Goal: Task Accomplishment & Management: Manage account settings

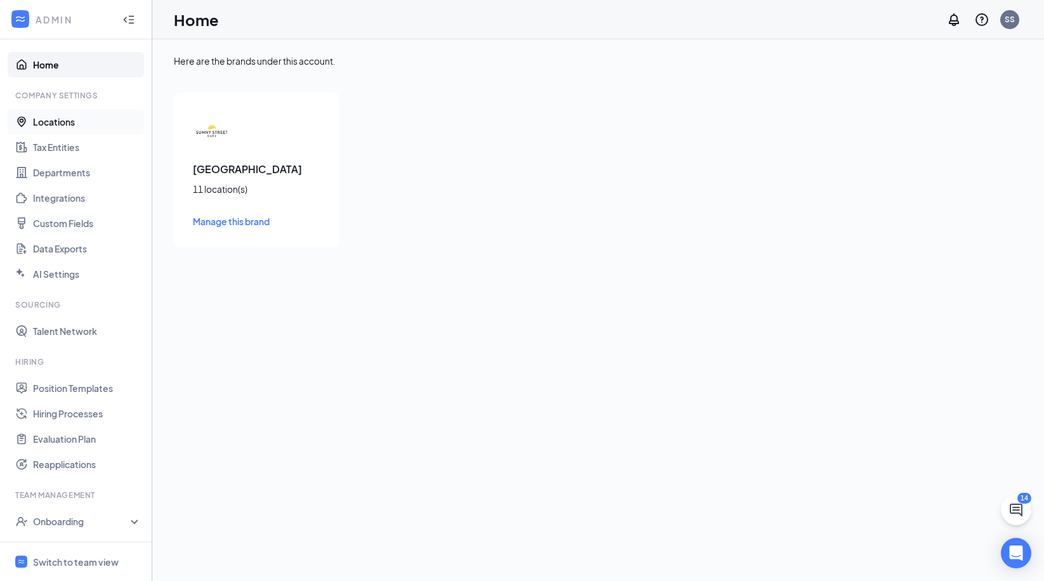
click at [70, 124] on link "Locations" at bounding box center [87, 121] width 108 height 25
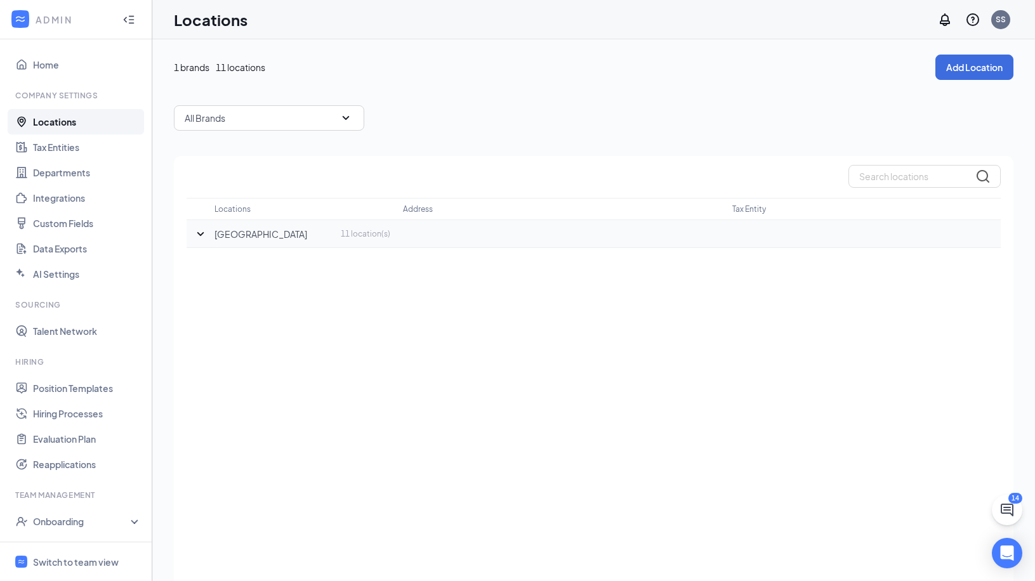
click at [199, 234] on icon "SmallChevronDown" at bounding box center [200, 234] width 7 height 4
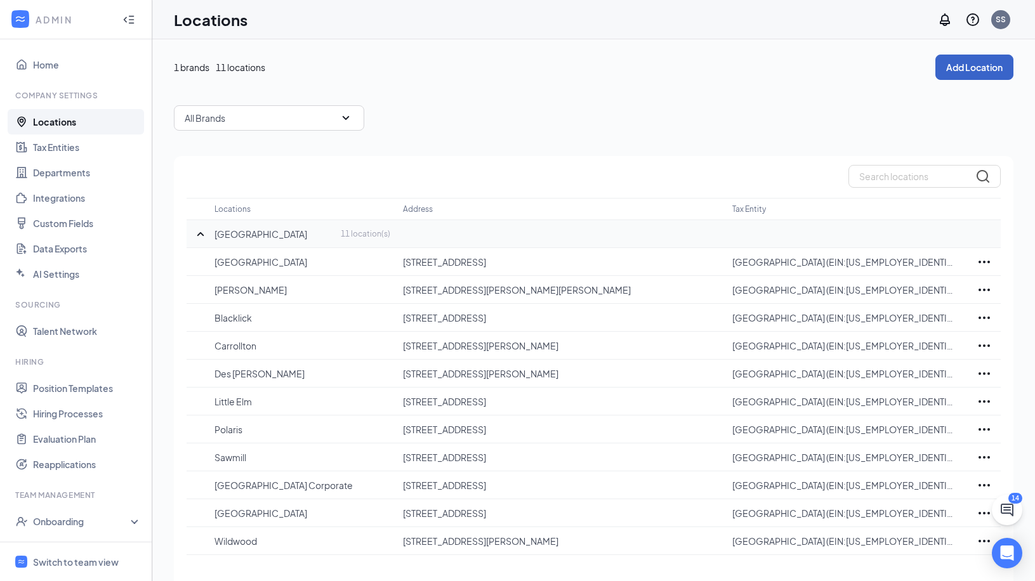
click at [968, 66] on button "Add Location" at bounding box center [974, 67] width 78 height 25
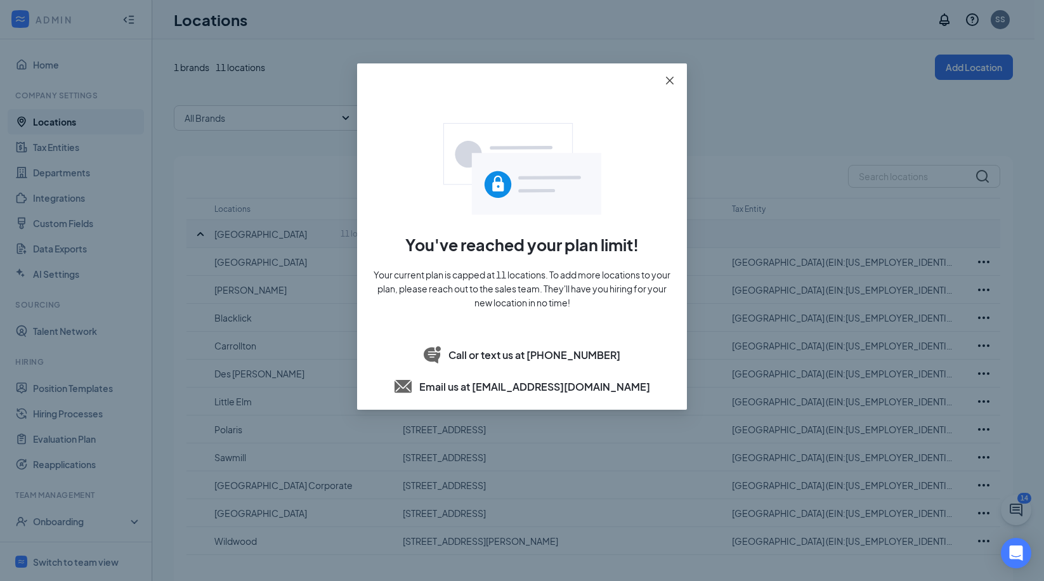
click at [671, 82] on icon "close" at bounding box center [670, 80] width 10 height 10
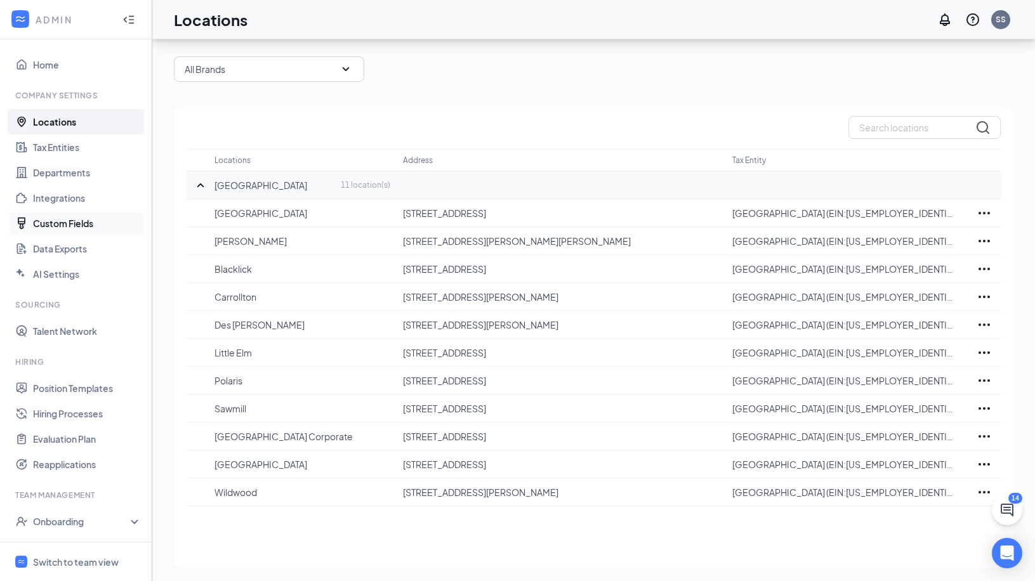
scroll to position [51, 0]
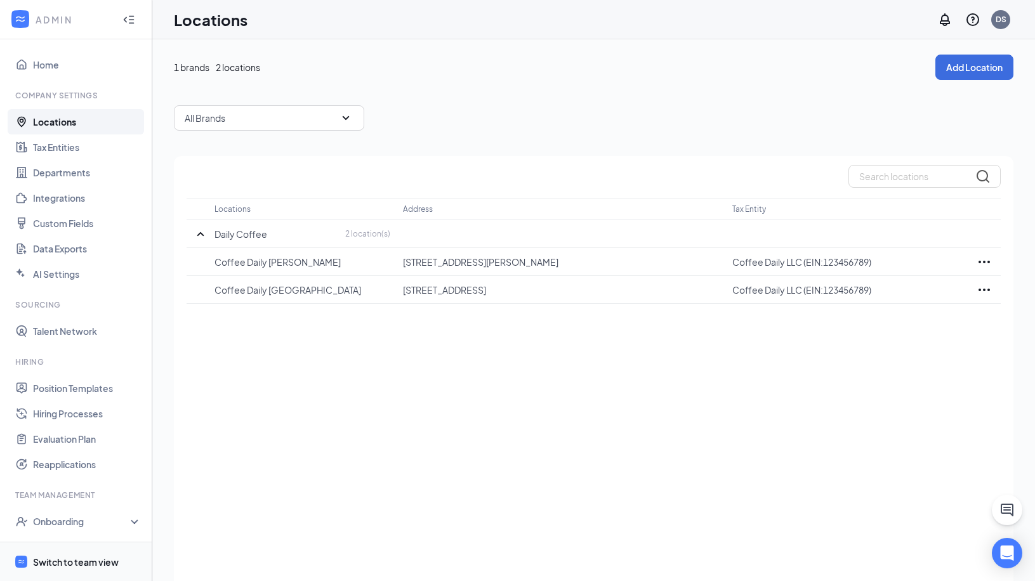
click at [87, 558] on div "Switch to team view" at bounding box center [76, 562] width 86 height 13
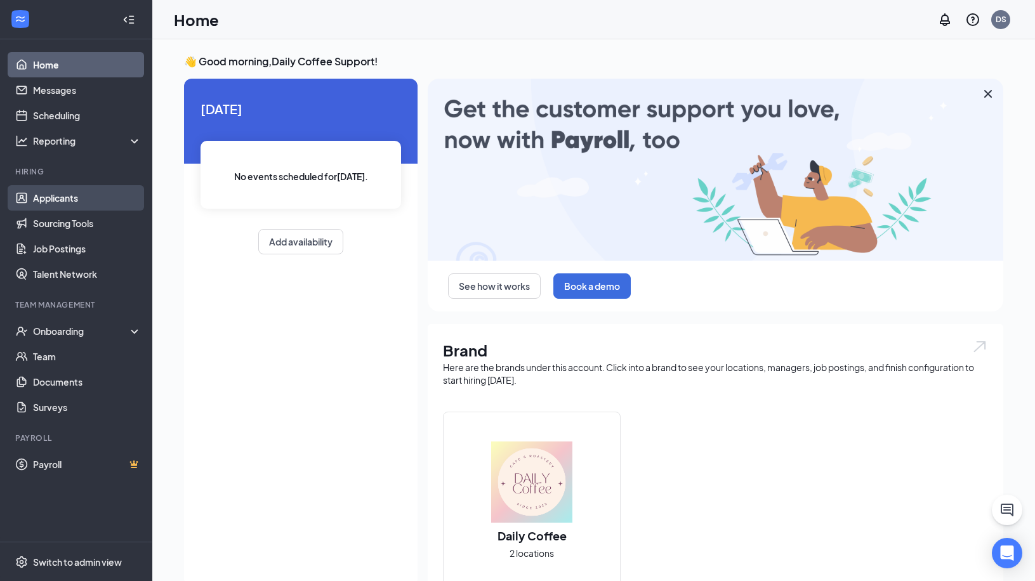
click at [91, 197] on link "Applicants" at bounding box center [87, 197] width 108 height 25
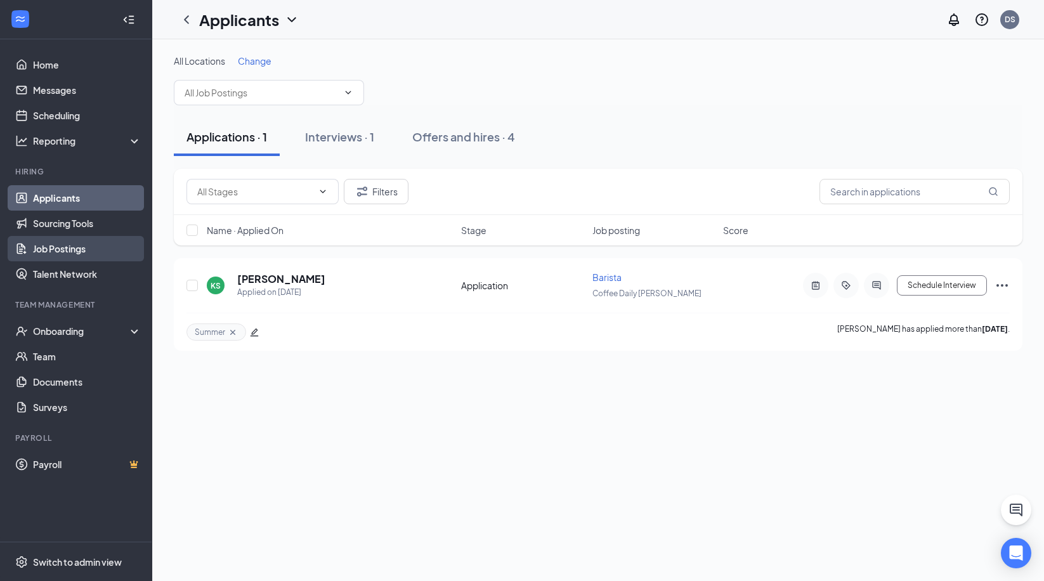
click at [84, 251] on link "Job Postings" at bounding box center [87, 248] width 108 height 25
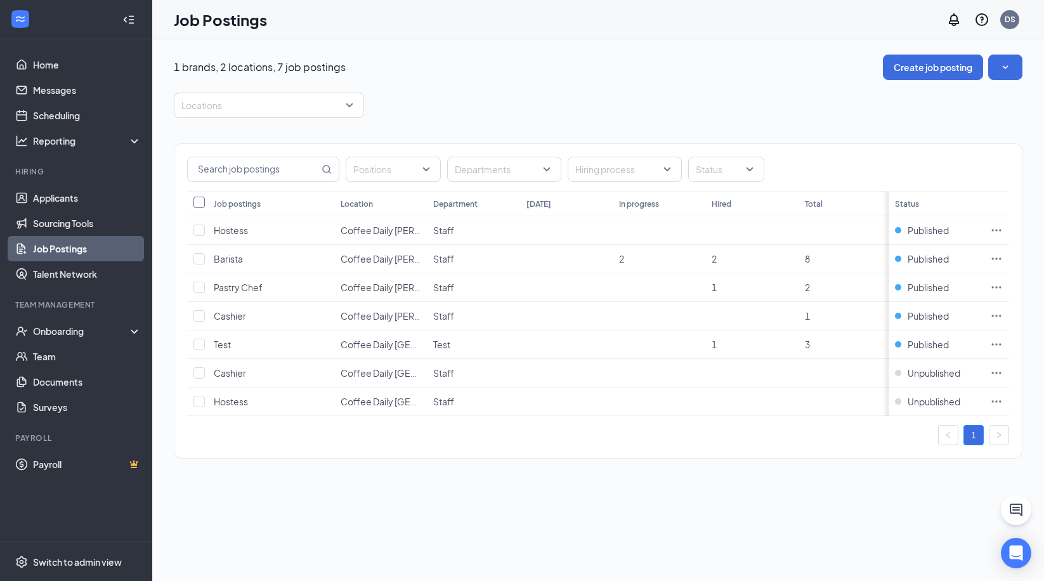
click at [202, 200] on input "Select all" at bounding box center [199, 202] width 11 height 11
checkbox input "true"
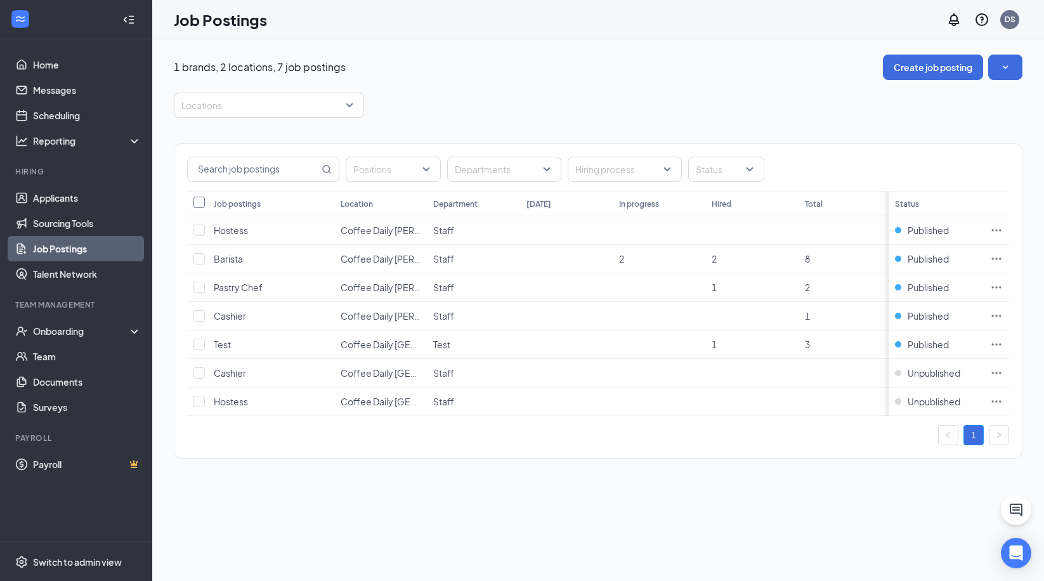
checkbox input "true"
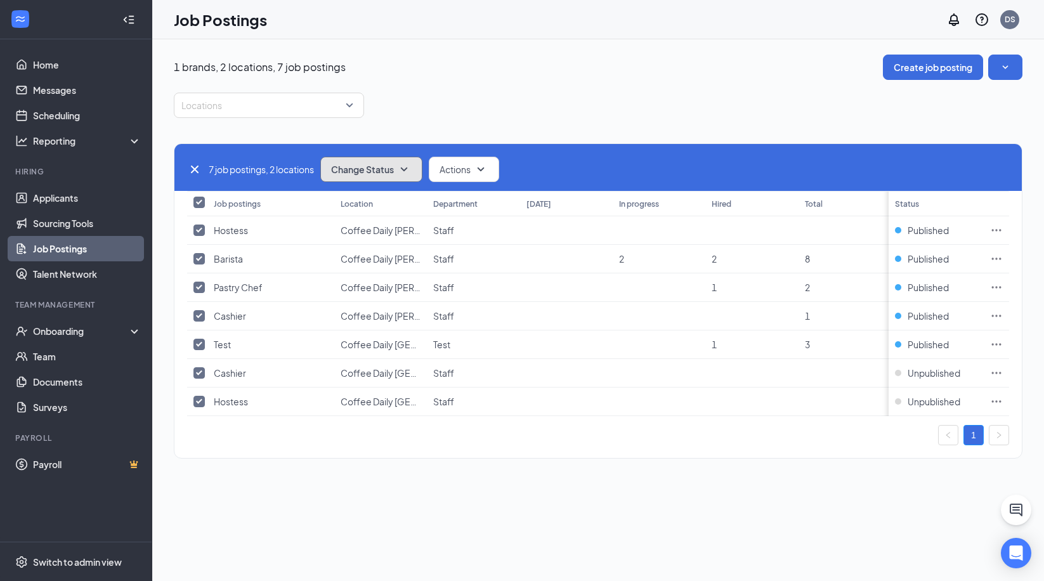
click at [416, 169] on button "Change Status" at bounding box center [371, 169] width 102 height 25
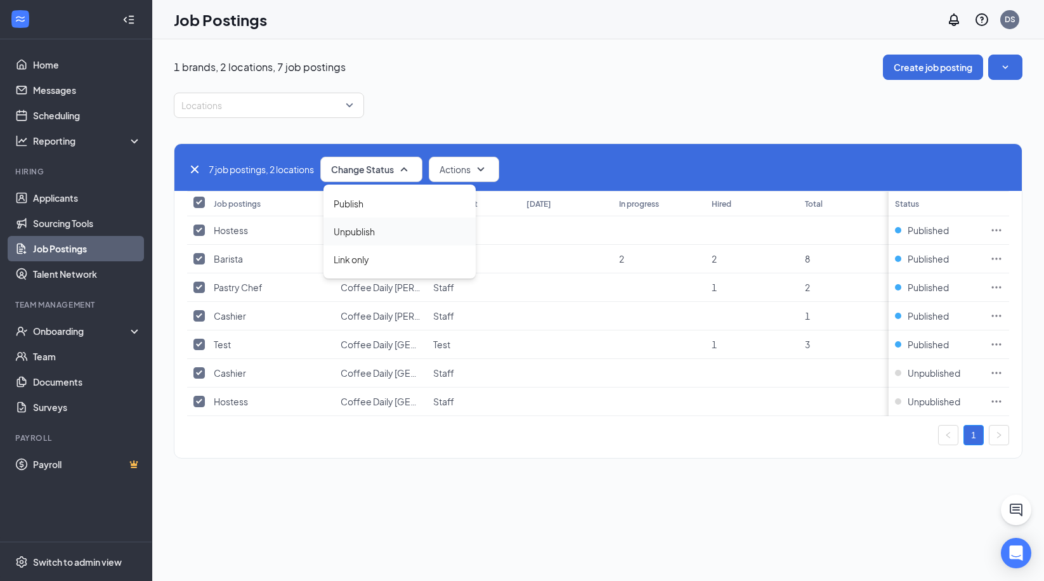
click at [381, 232] on div "Unpublish" at bounding box center [400, 232] width 152 height 28
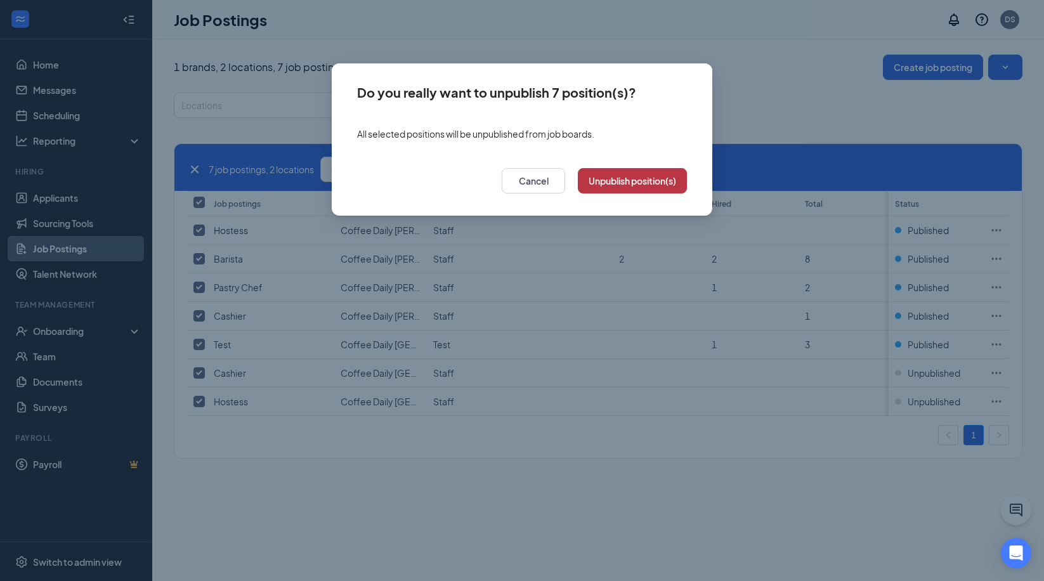
click at [620, 186] on button "Unpublish position(s)" at bounding box center [632, 180] width 109 height 25
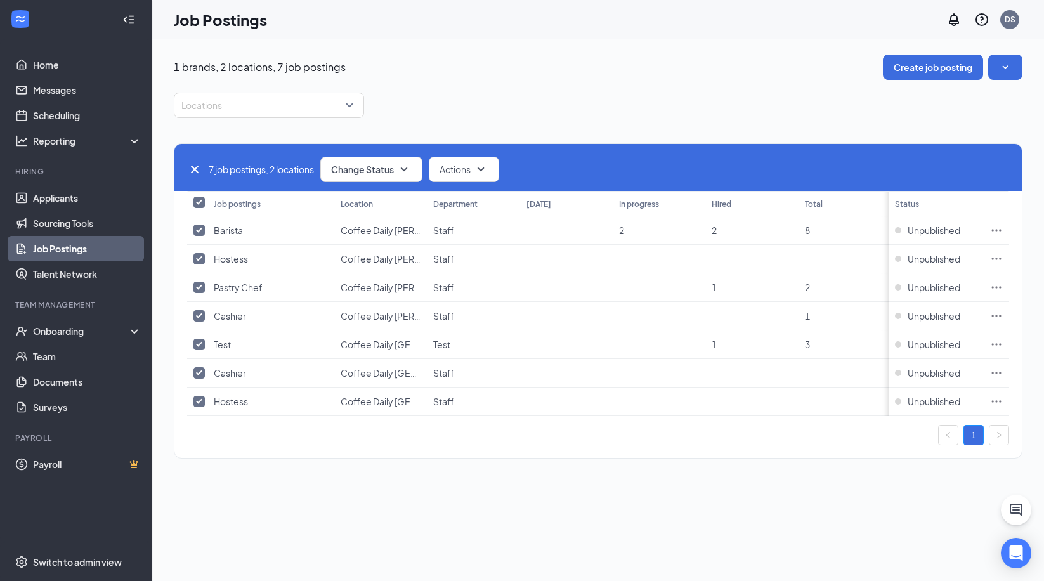
click at [195, 168] on icon "Cross" at bounding box center [195, 170] width 8 height 8
checkbox input "false"
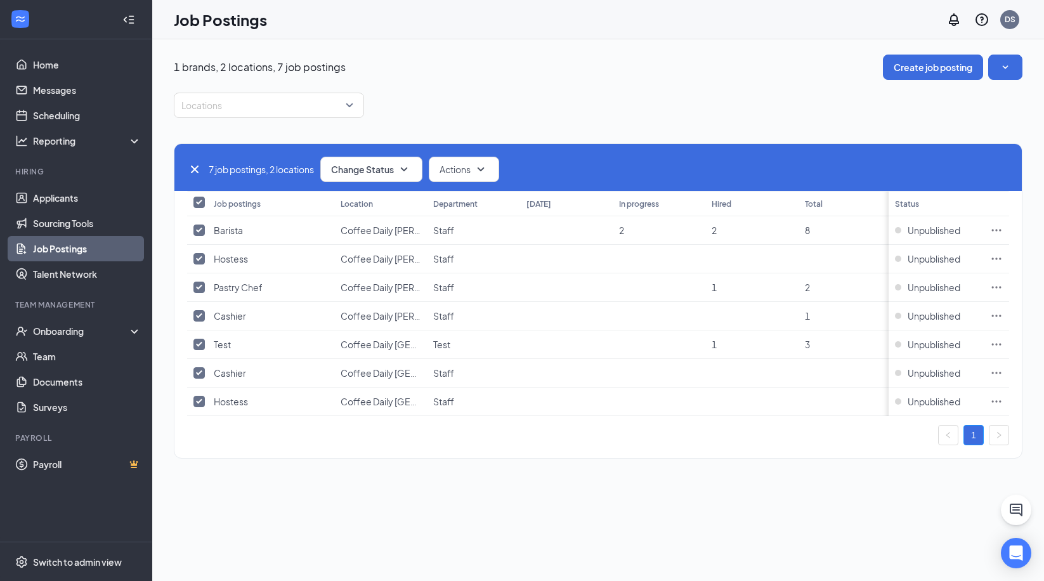
checkbox input "false"
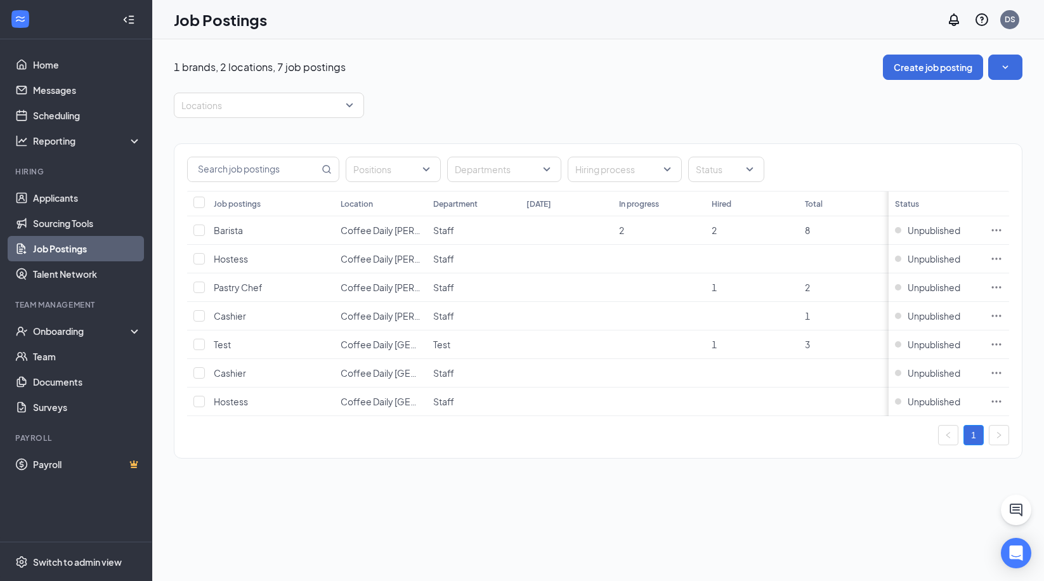
click at [442, 445] on div "1" at bounding box center [598, 435] width 822 height 20
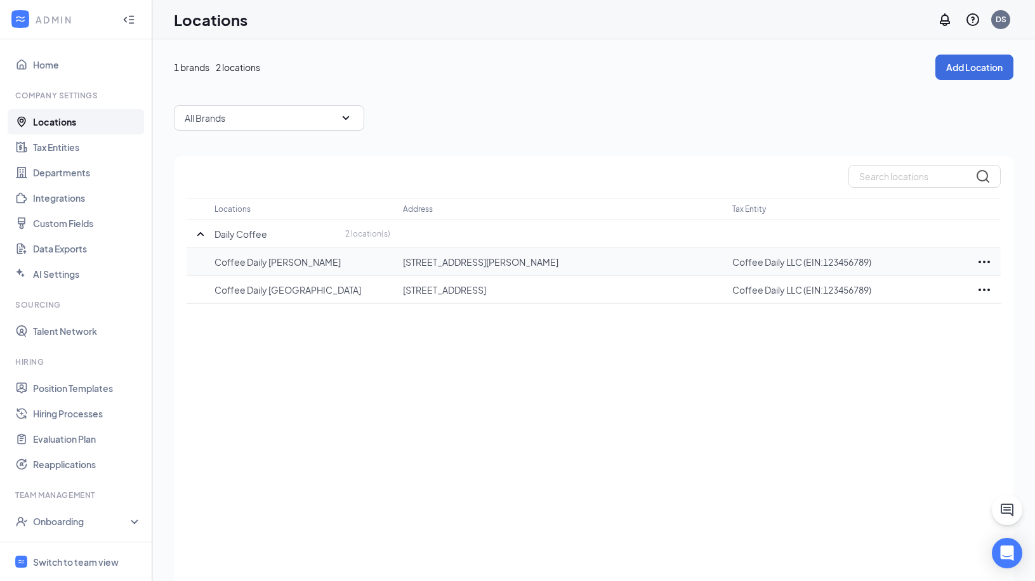
click at [984, 261] on icon "Ellipses" at bounding box center [983, 262] width 11 height 3
click at [890, 328] on p "Delete" at bounding box center [928, 328] width 107 height 13
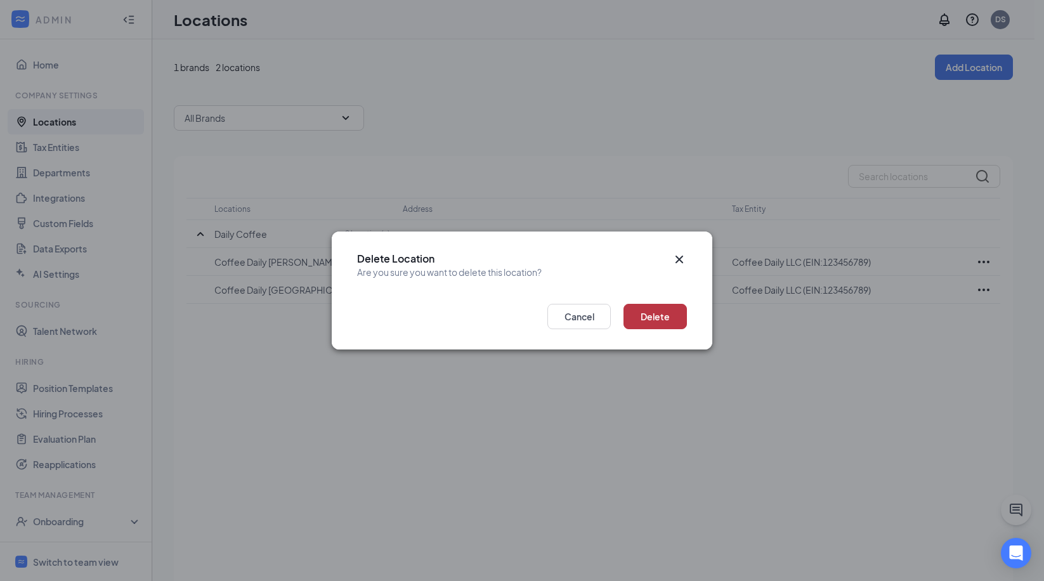
click at [660, 312] on button "Delete" at bounding box center [655, 316] width 63 height 25
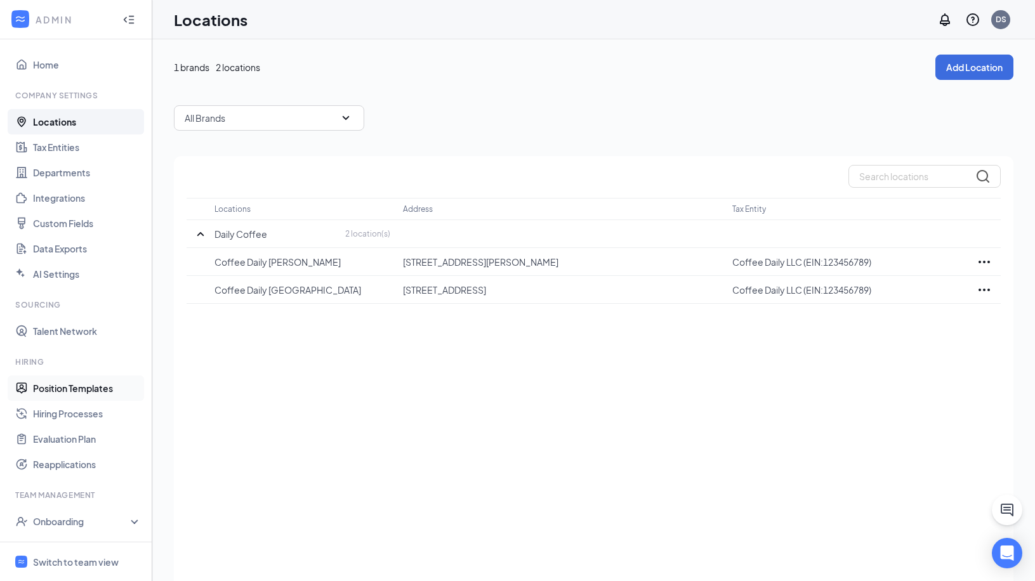
click at [83, 391] on link "Position Templates" at bounding box center [87, 388] width 108 height 25
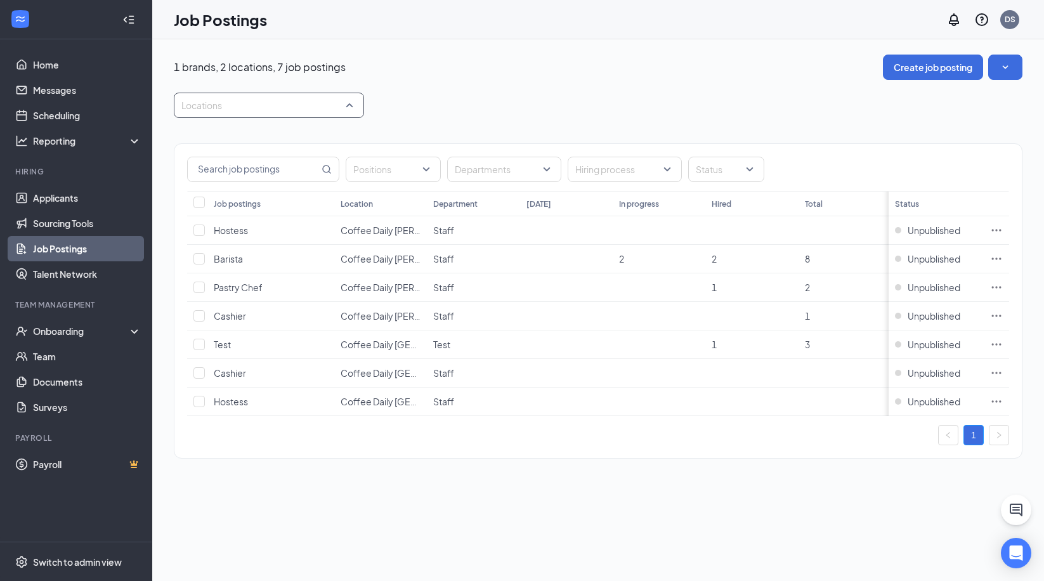
click at [353, 104] on div "Locations" at bounding box center [269, 105] width 190 height 25
drag, startPoint x: 279, startPoint y: 202, endPoint x: 416, endPoint y: 209, distance: 137.3
click at [279, 201] on span "Coffee Daily Las Vegas" at bounding box center [275, 198] width 147 height 11
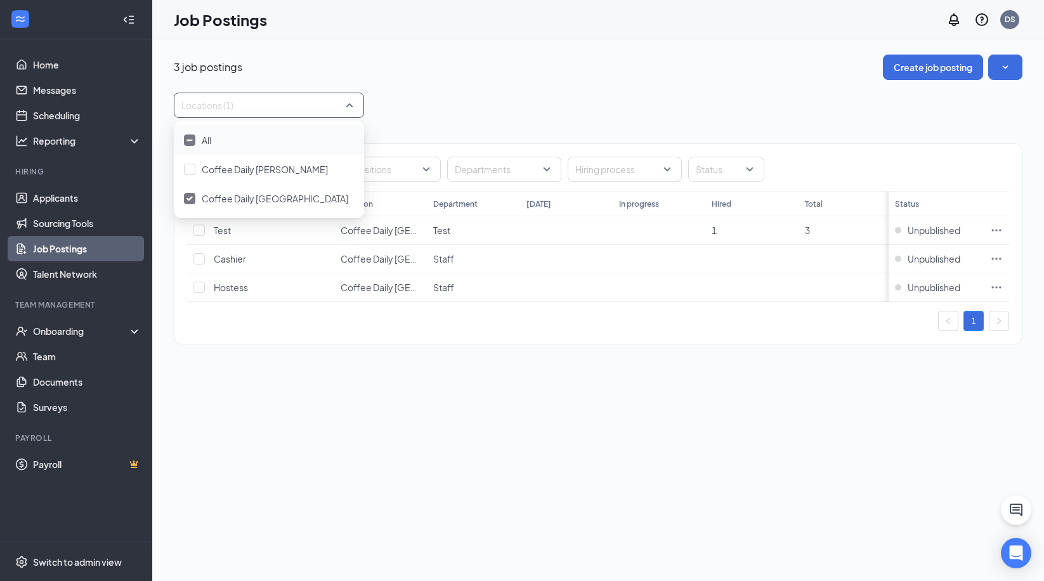
click at [192, 146] on div "All" at bounding box center [269, 140] width 170 height 14
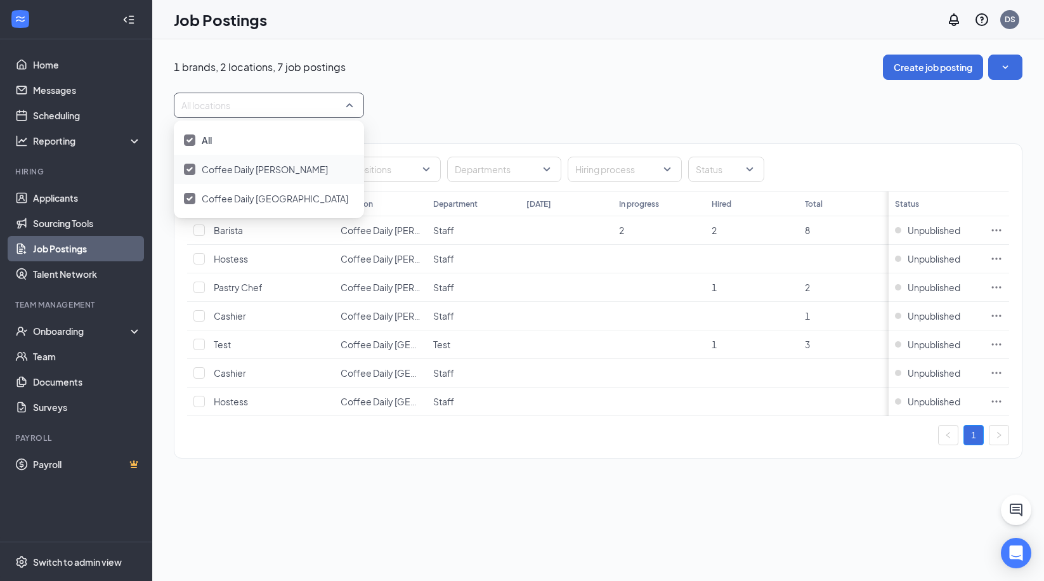
click at [192, 167] on img at bounding box center [190, 169] width 6 height 5
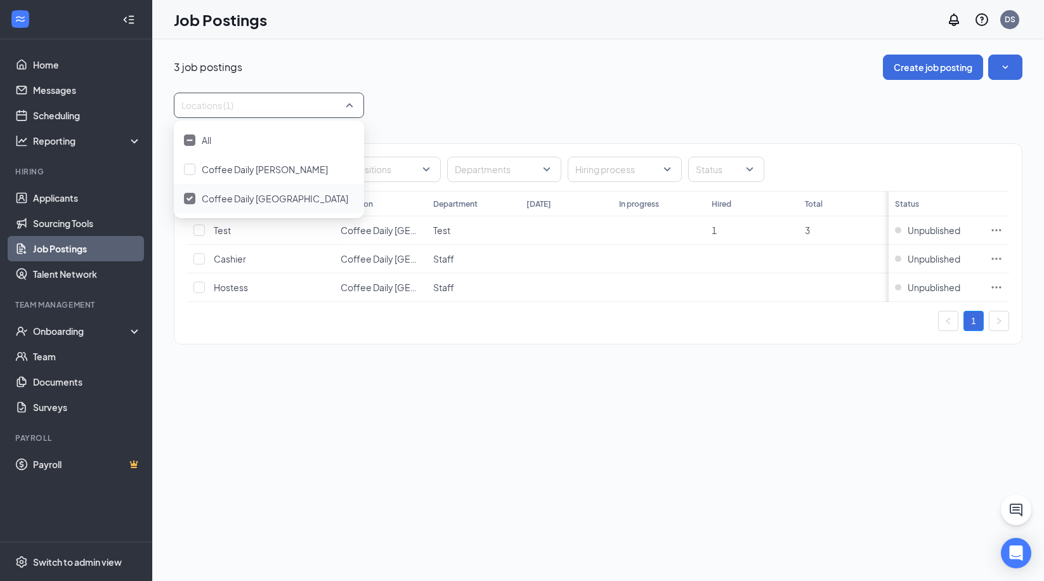
click at [189, 200] on img at bounding box center [190, 198] width 6 height 5
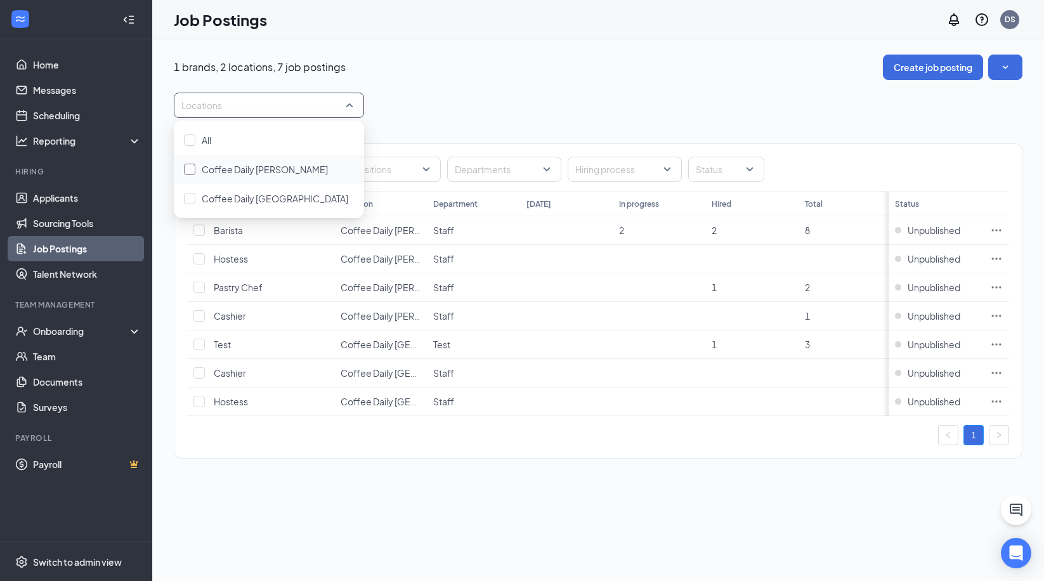
click at [195, 170] on div "Coffee Daily Carson" at bounding box center [269, 169] width 170 height 14
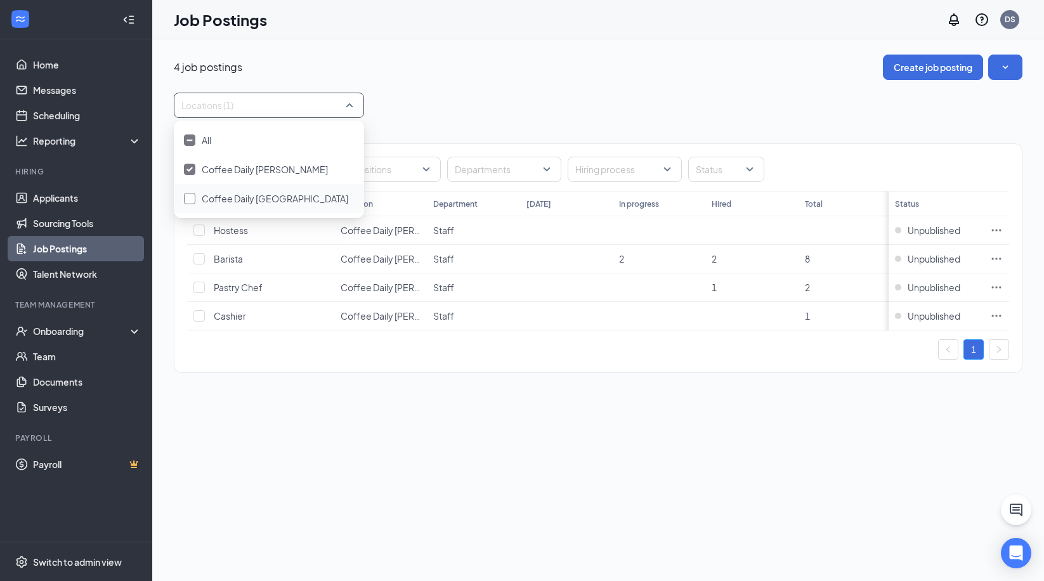
click at [193, 200] on div at bounding box center [189, 198] width 11 height 11
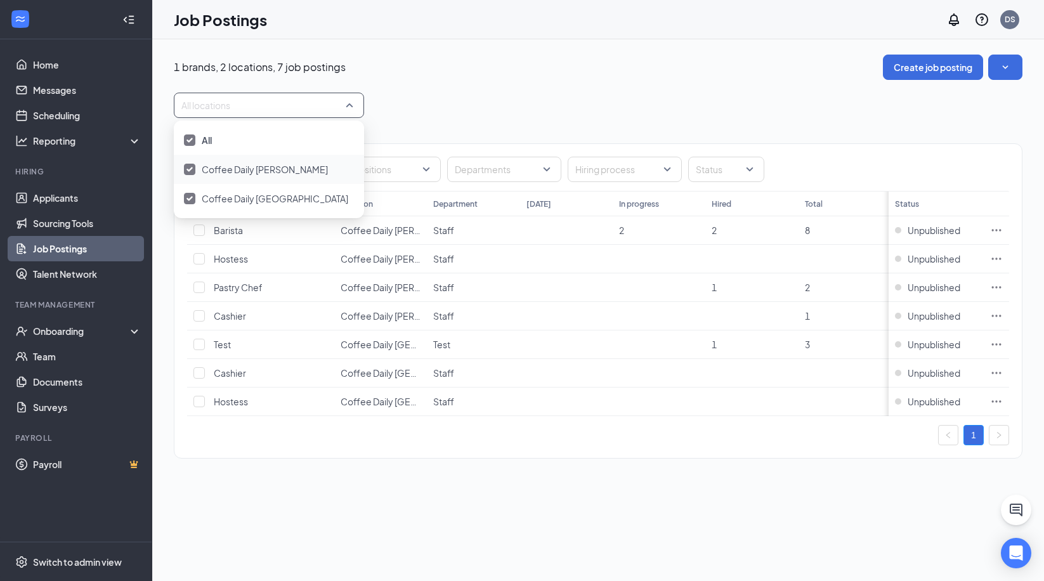
click at [192, 168] on img at bounding box center [190, 169] width 6 height 5
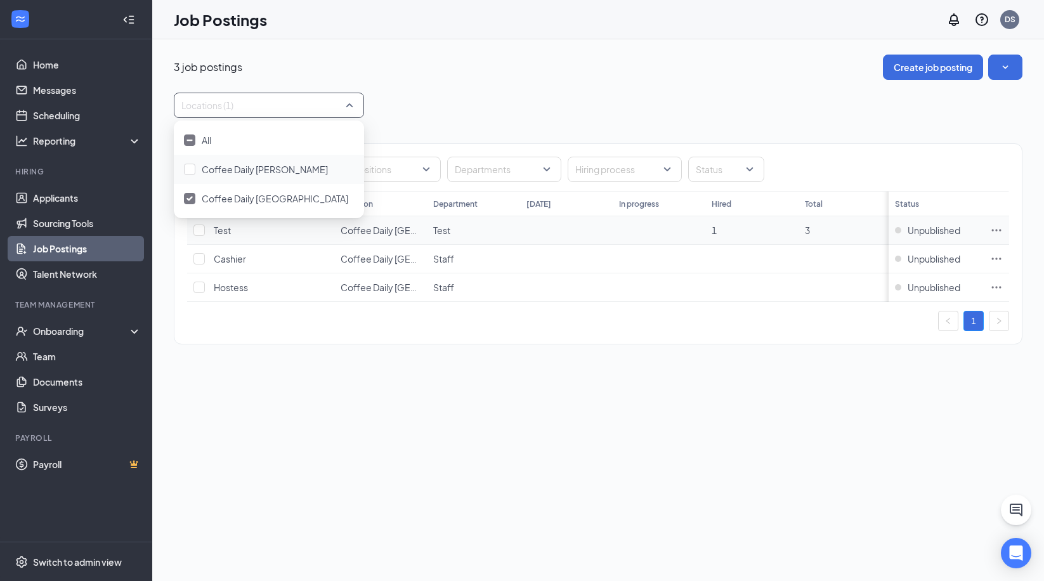
drag, startPoint x: 1001, startPoint y: 225, endPoint x: 1001, endPoint y: 232, distance: 7.0
click at [1001, 226] on icon "Ellipses" at bounding box center [996, 230] width 13 height 13
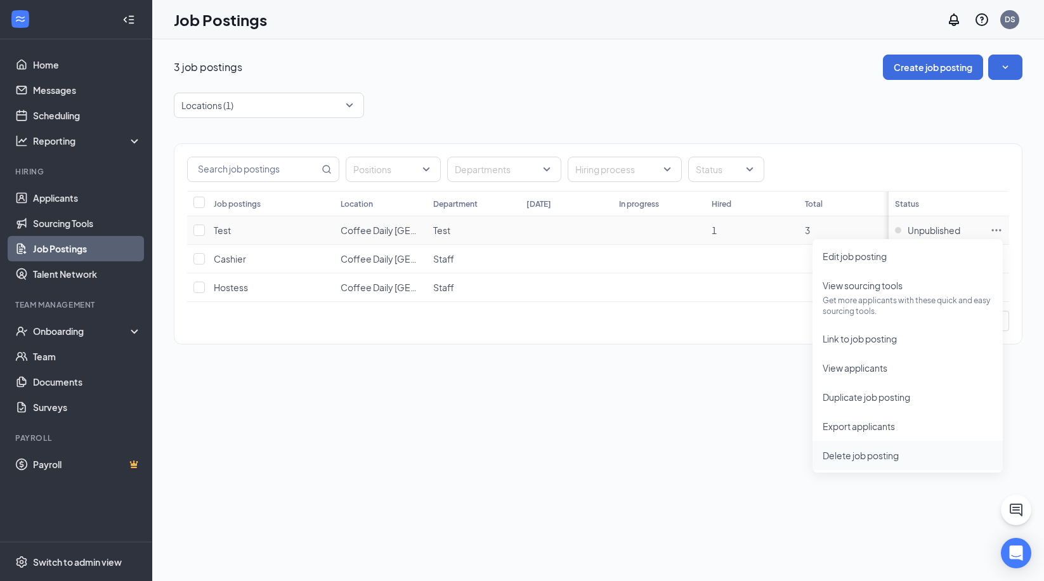
click at [877, 459] on span "Delete job posting" at bounding box center [861, 455] width 76 height 11
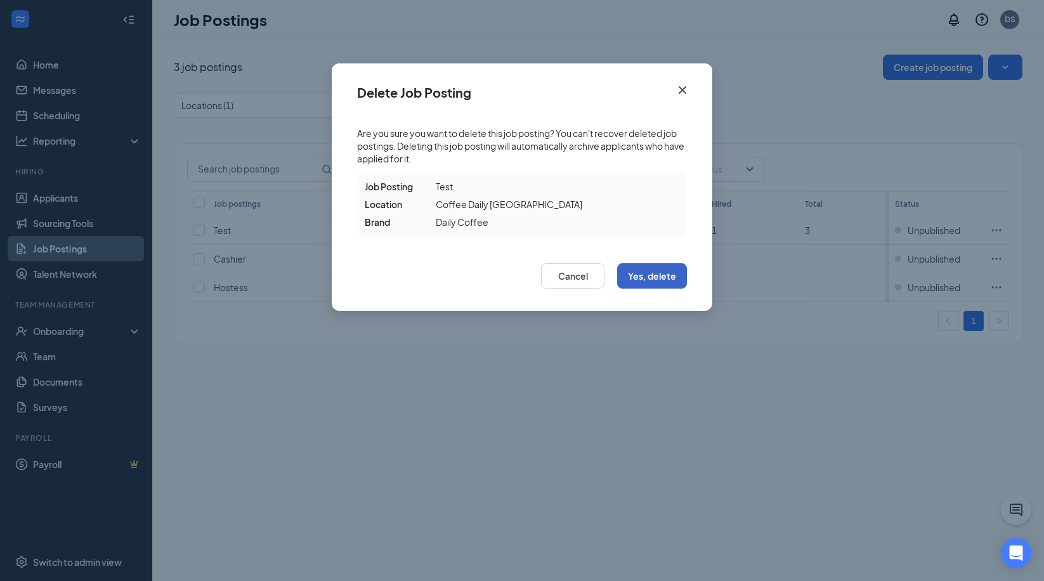
click at [674, 273] on button "Yes, delete" at bounding box center [652, 275] width 70 height 25
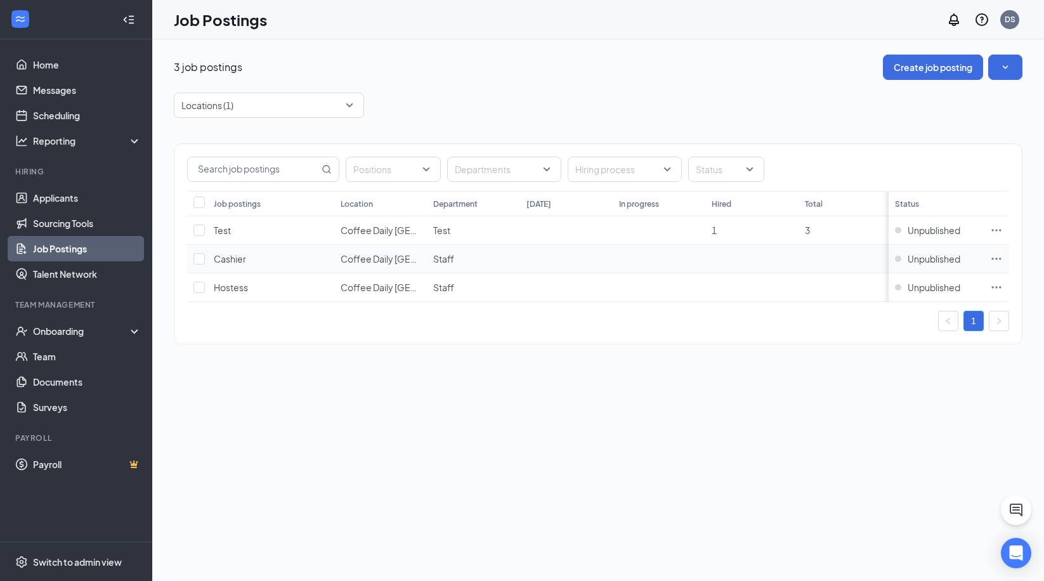
click at [999, 257] on icon "Ellipses" at bounding box center [996, 259] width 13 height 13
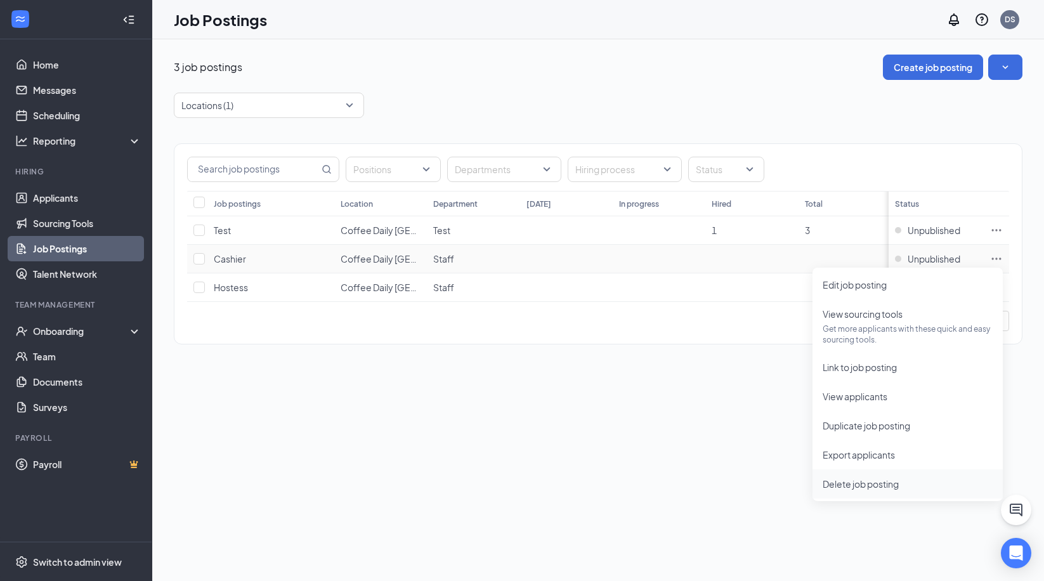
click at [844, 488] on span "Delete job posting" at bounding box center [861, 483] width 76 height 11
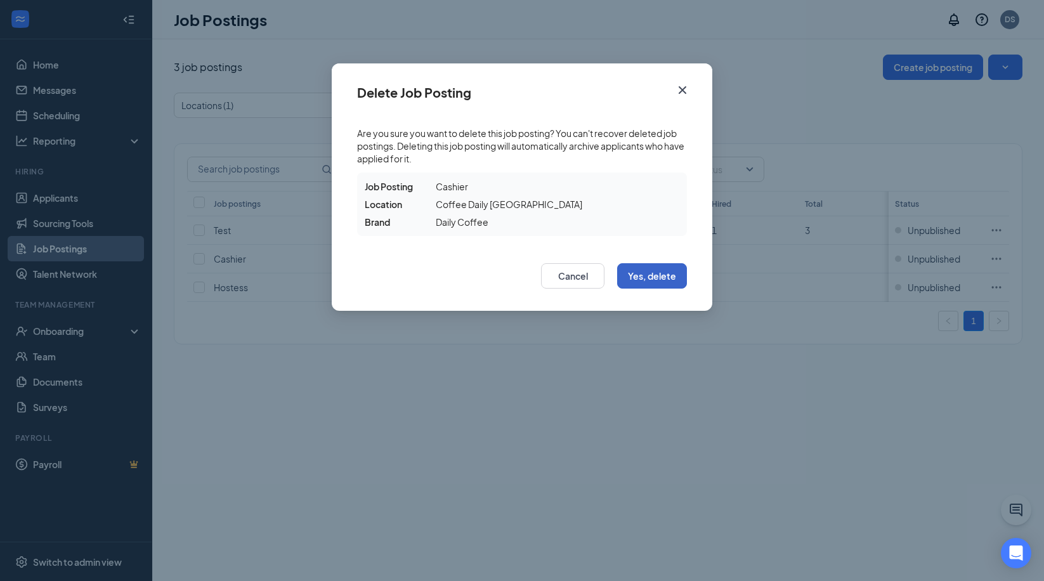
click at [648, 277] on button "Yes, delete" at bounding box center [652, 275] width 70 height 25
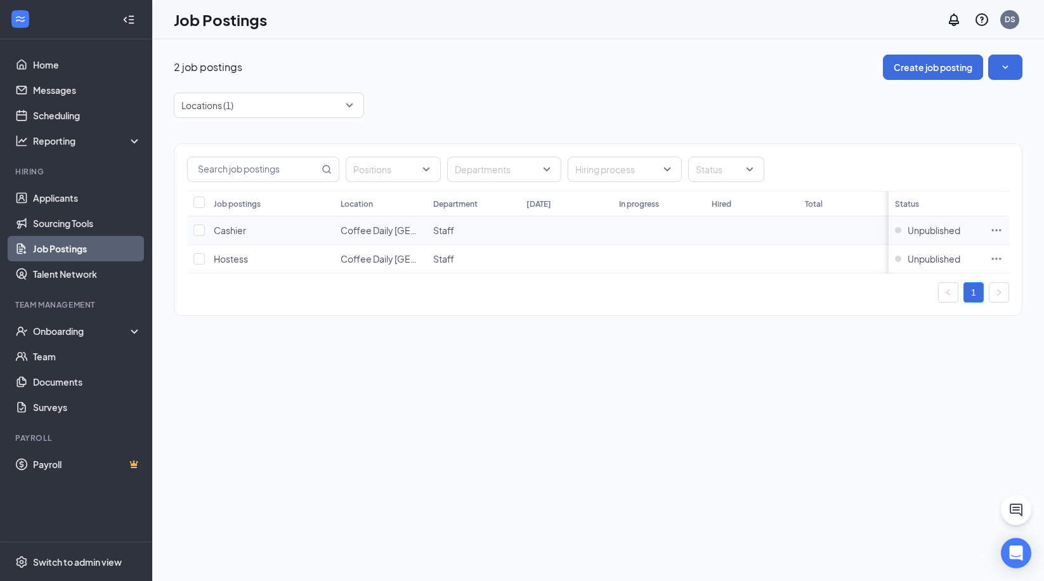
click at [1000, 230] on icon "Ellipses" at bounding box center [997, 230] width 10 height 2
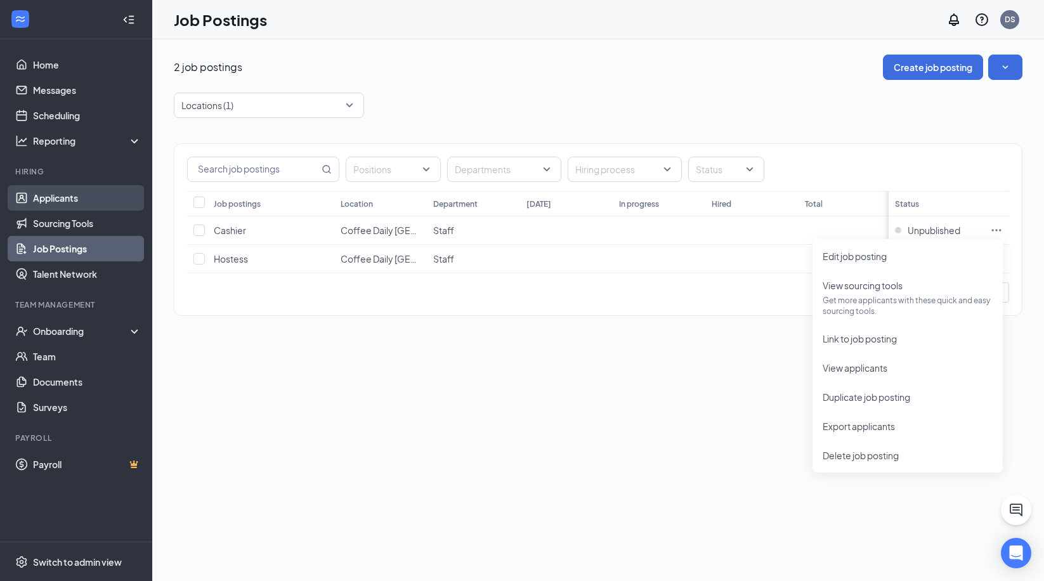
click at [89, 200] on link "Applicants" at bounding box center [87, 197] width 108 height 25
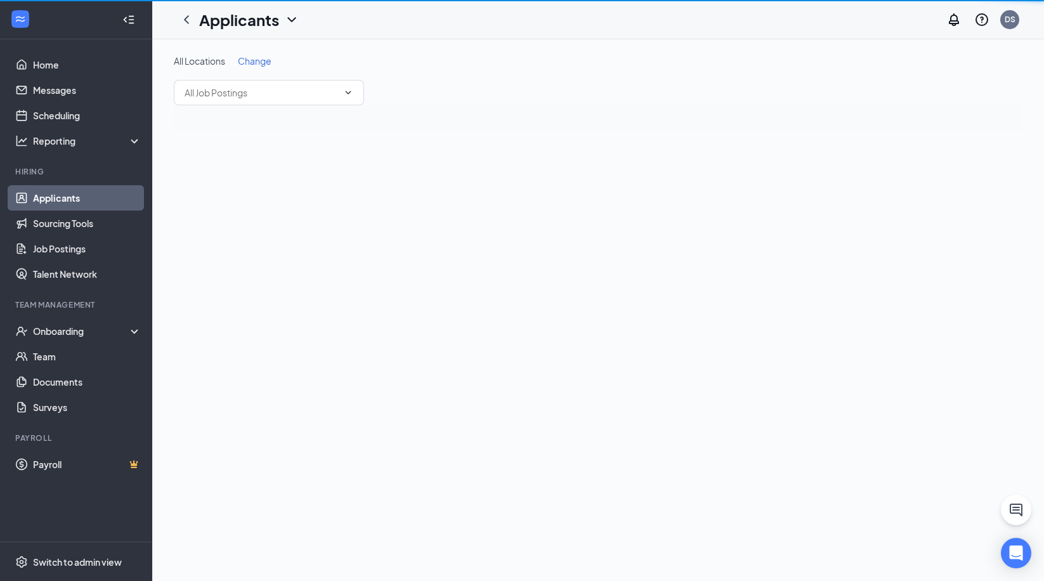
click at [98, 200] on link "Applicants" at bounding box center [87, 197] width 108 height 25
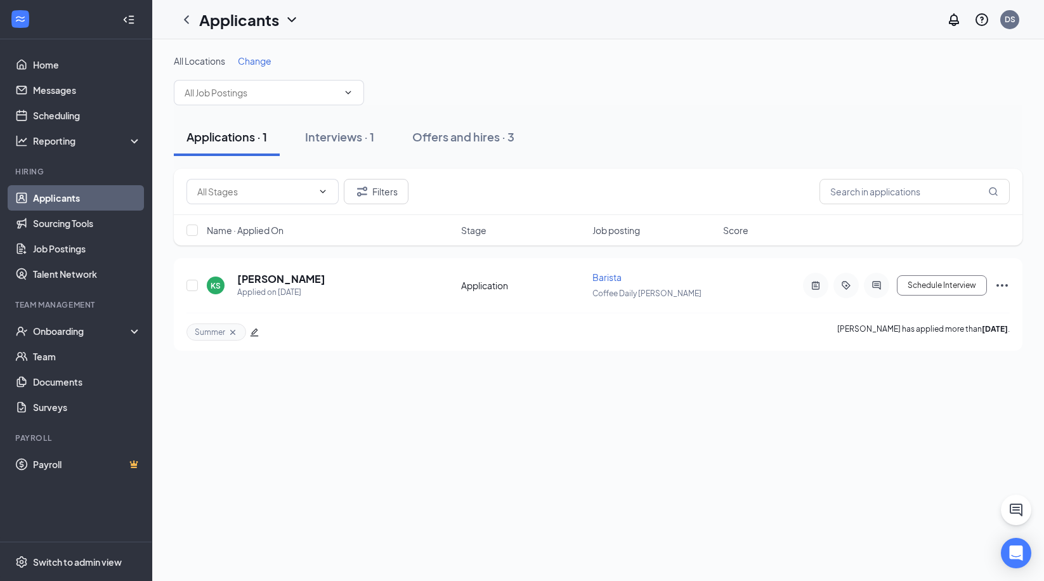
click at [284, 20] on icon "ChevronDown" at bounding box center [291, 19] width 15 height 15
click at [264, 81] on link "Archived applicants" at bounding box center [275, 83] width 137 height 13
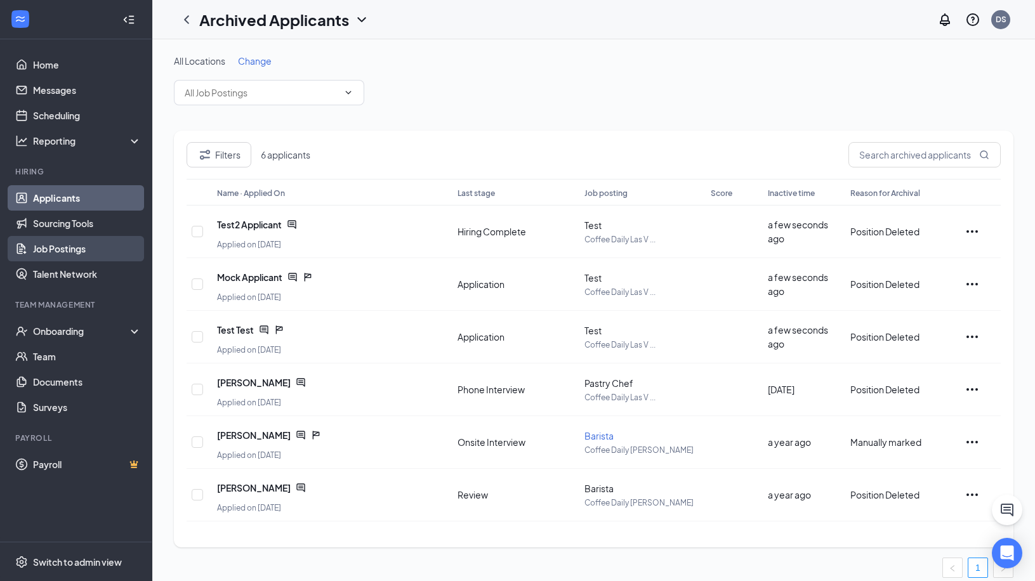
click at [66, 250] on link "Job Postings" at bounding box center [87, 248] width 108 height 25
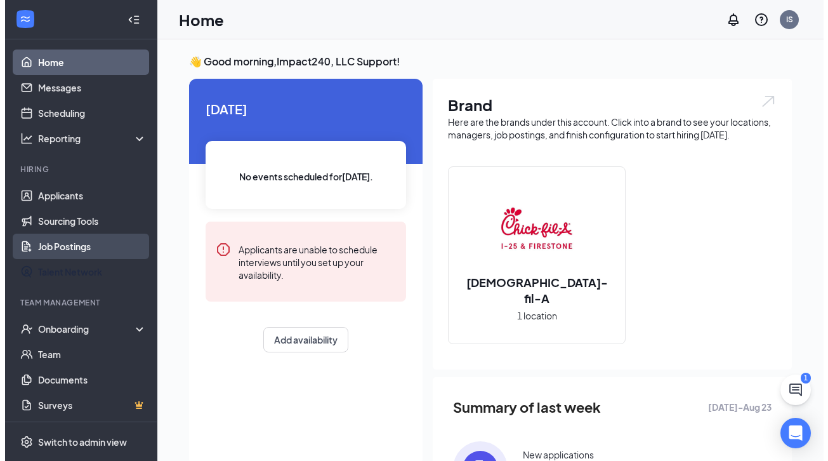
scroll to position [4, 0]
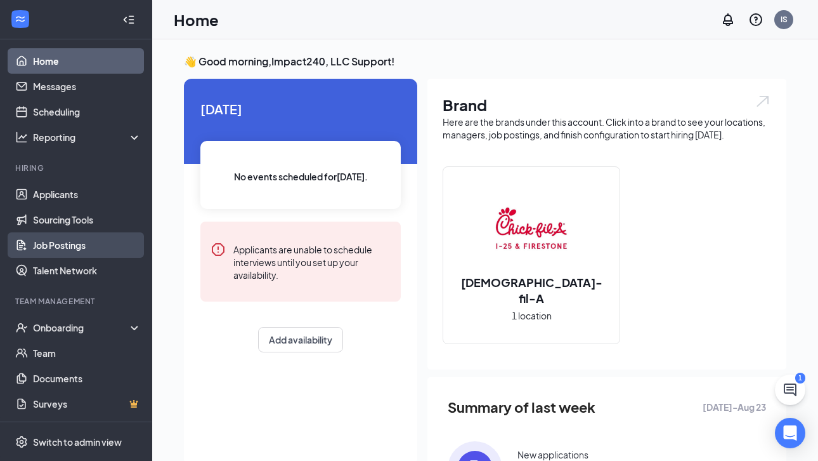
click at [55, 245] on link "Job Postings" at bounding box center [87, 244] width 108 height 25
